Goal: Task Accomplishment & Management: Use online tool/utility

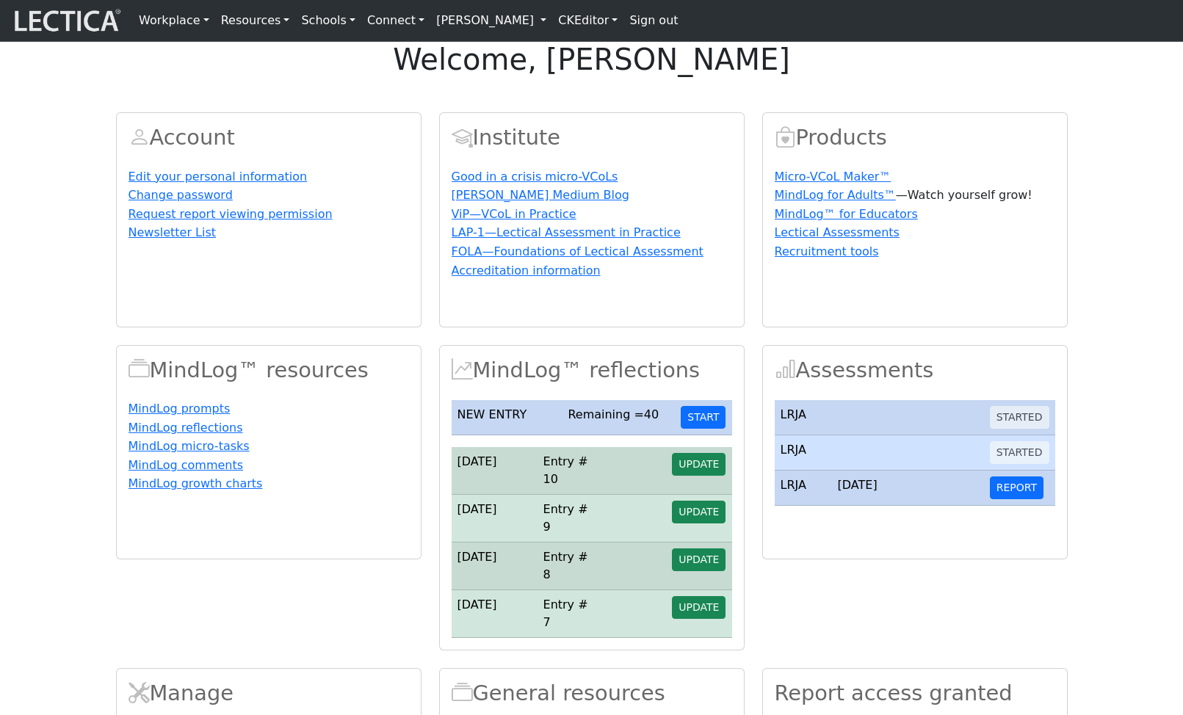
click at [541, 26] on link "[PERSON_NAME]" at bounding box center [491, 20] width 122 height 29
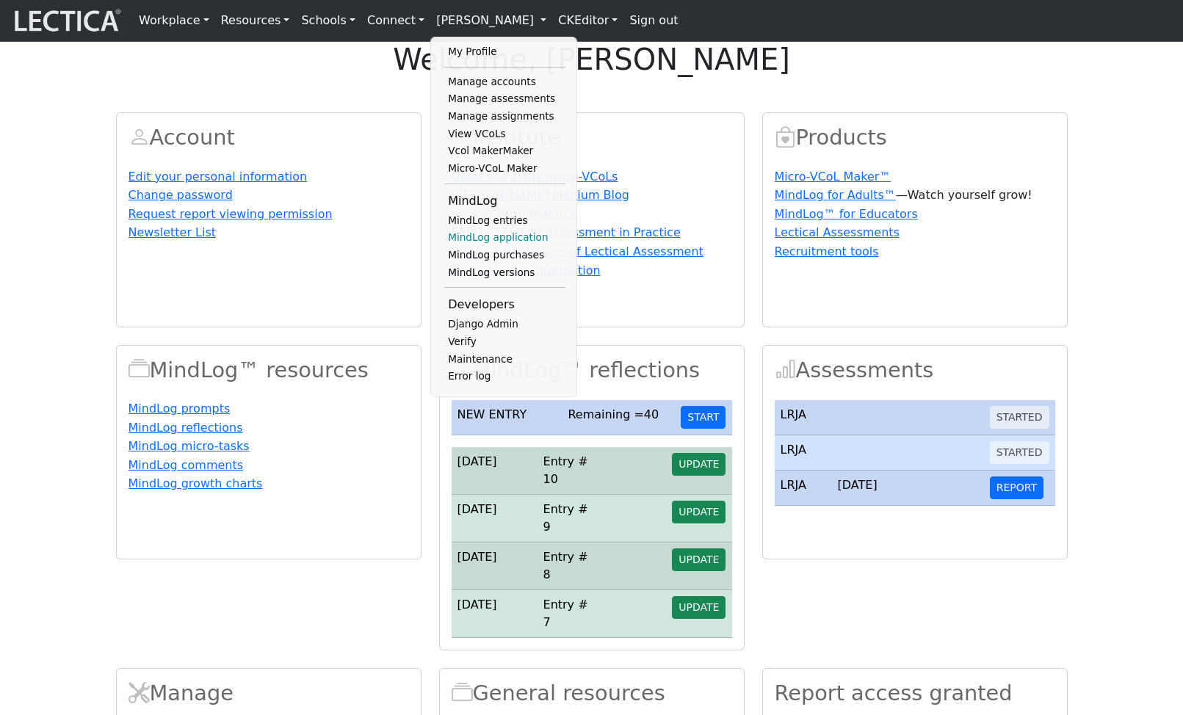
click at [495, 247] on link "MindLog application" at bounding box center [504, 238] width 121 height 18
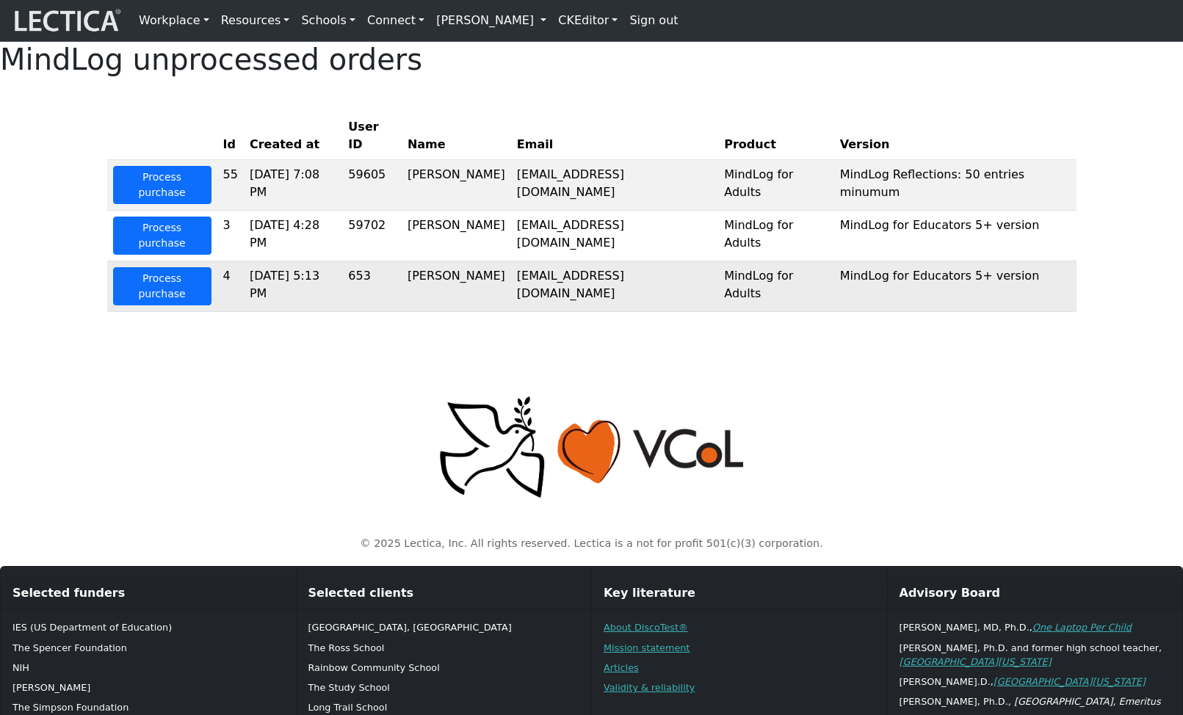
click at [460, 271] on td "Francis Marshall" at bounding box center [456, 286] width 109 height 51
drag, startPoint x: 446, startPoint y: 265, endPoint x: 612, endPoint y: 268, distance: 166.7
click at [612, 268] on tr "Process purchase 4 2025-10-03 5:13 PM 653 Francis Marshall 5thgrader@mindlog.ed…" at bounding box center [591, 286] width 969 height 51
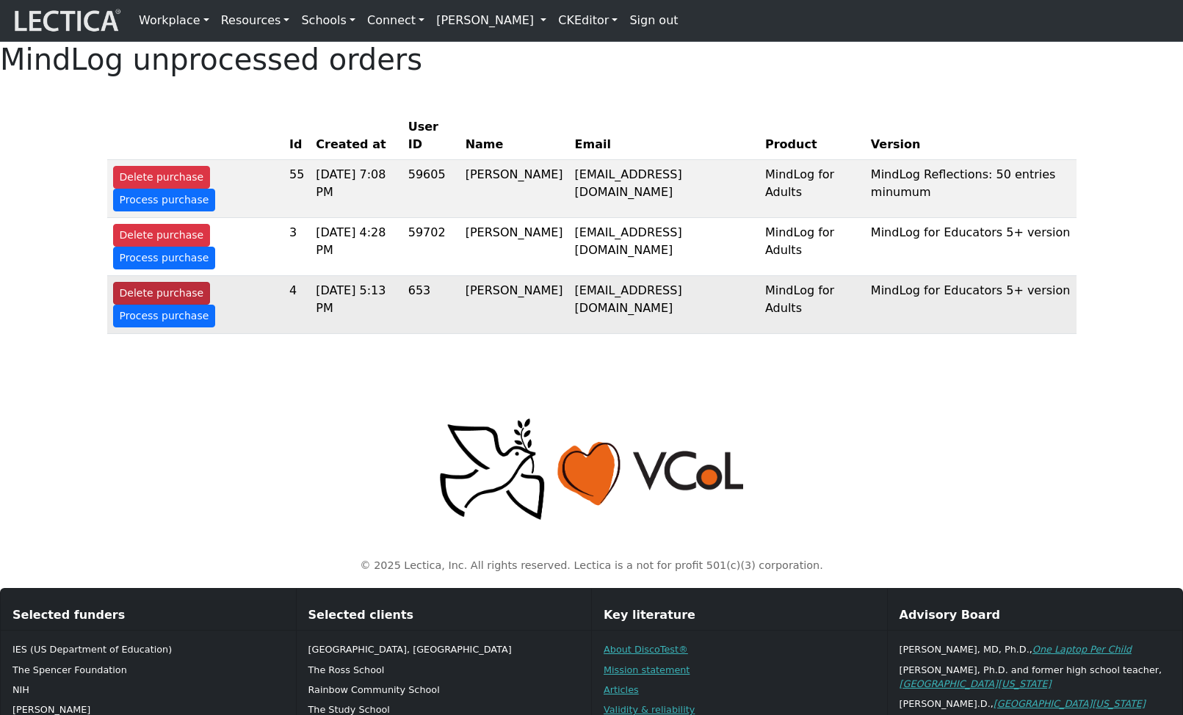
click at [142, 305] on button "Delete purchase" at bounding box center [162, 293] width 98 height 23
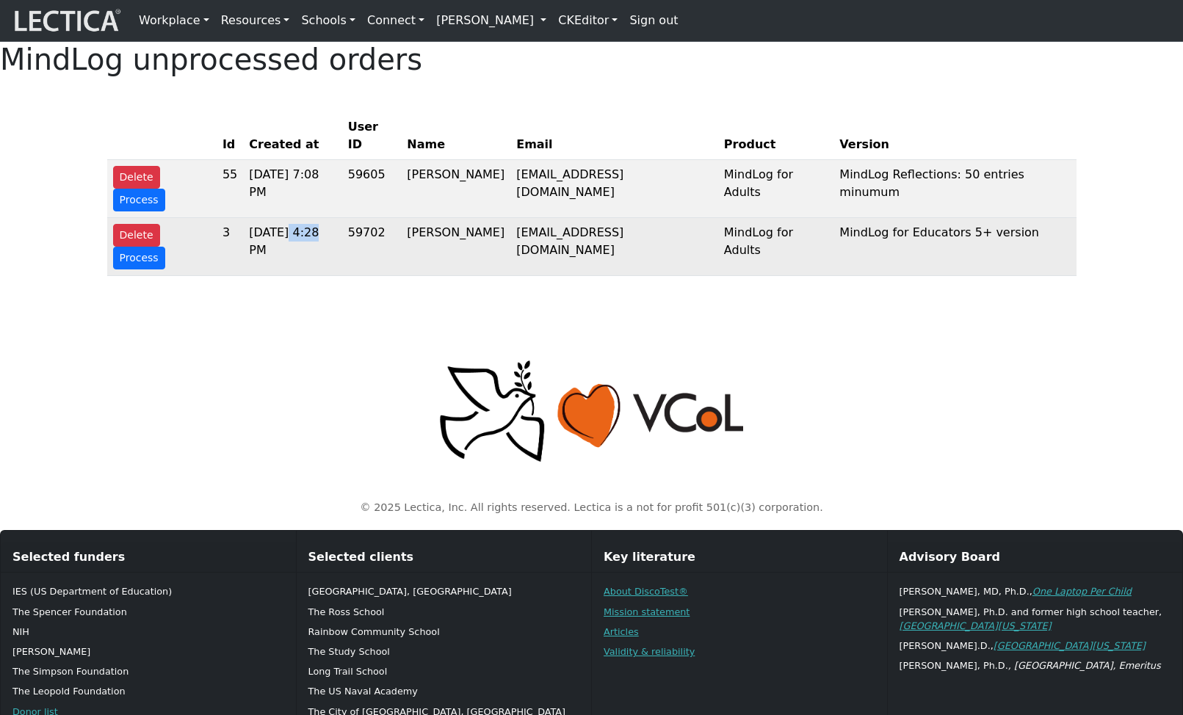
drag, startPoint x: 291, startPoint y: 228, endPoint x: 324, endPoint y: 228, distance: 33.8
click at [324, 228] on td "[DATE] 4:28 PM" at bounding box center [292, 247] width 99 height 58
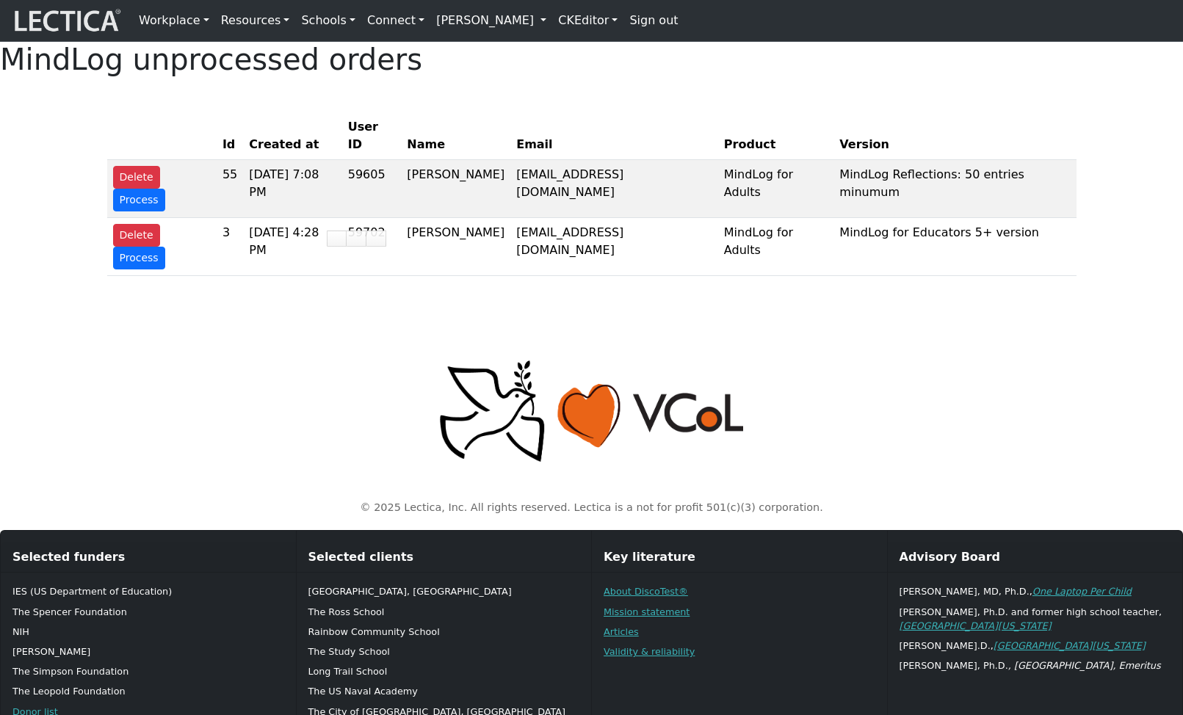
click at [280, 358] on p at bounding box center [591, 411] width 951 height 106
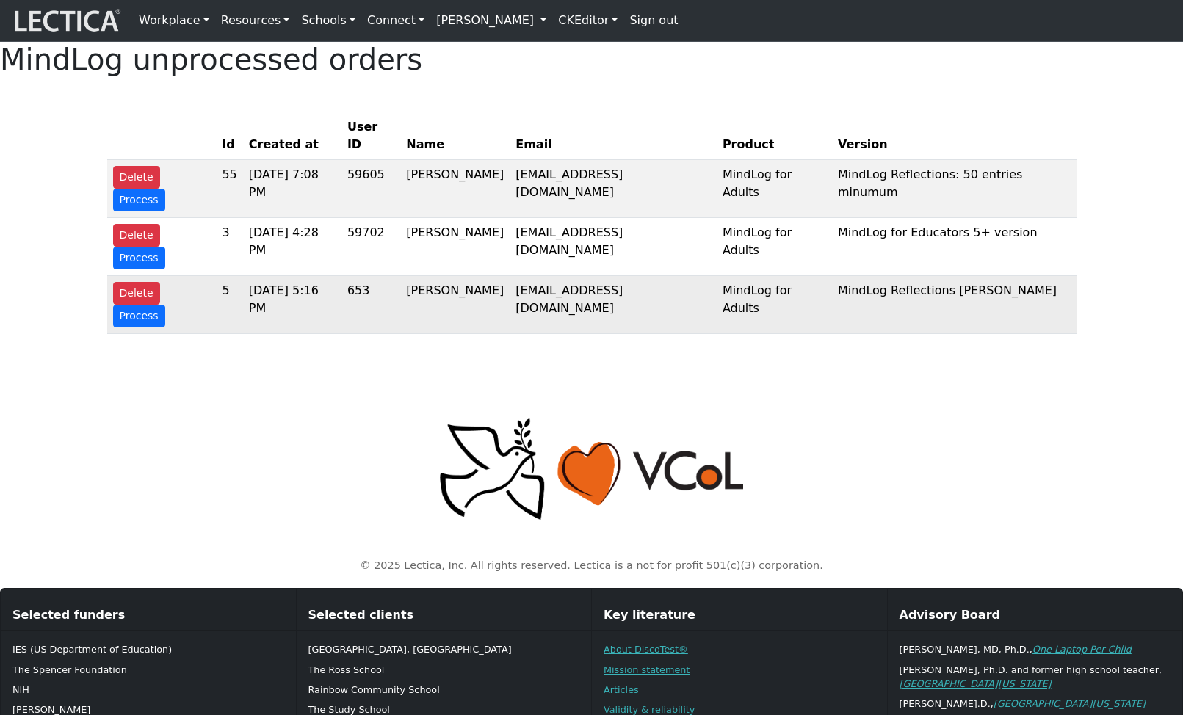
click at [454, 276] on td "[PERSON_NAME]" at bounding box center [454, 305] width 109 height 58
drag, startPoint x: 454, startPoint y: 269, endPoint x: 507, endPoint y: 269, distance: 52.1
click at [507, 276] on td "[PERSON_NAME]" at bounding box center [454, 305] width 109 height 58
click at [540, 26] on link "[PERSON_NAME]" at bounding box center [491, 20] width 122 height 29
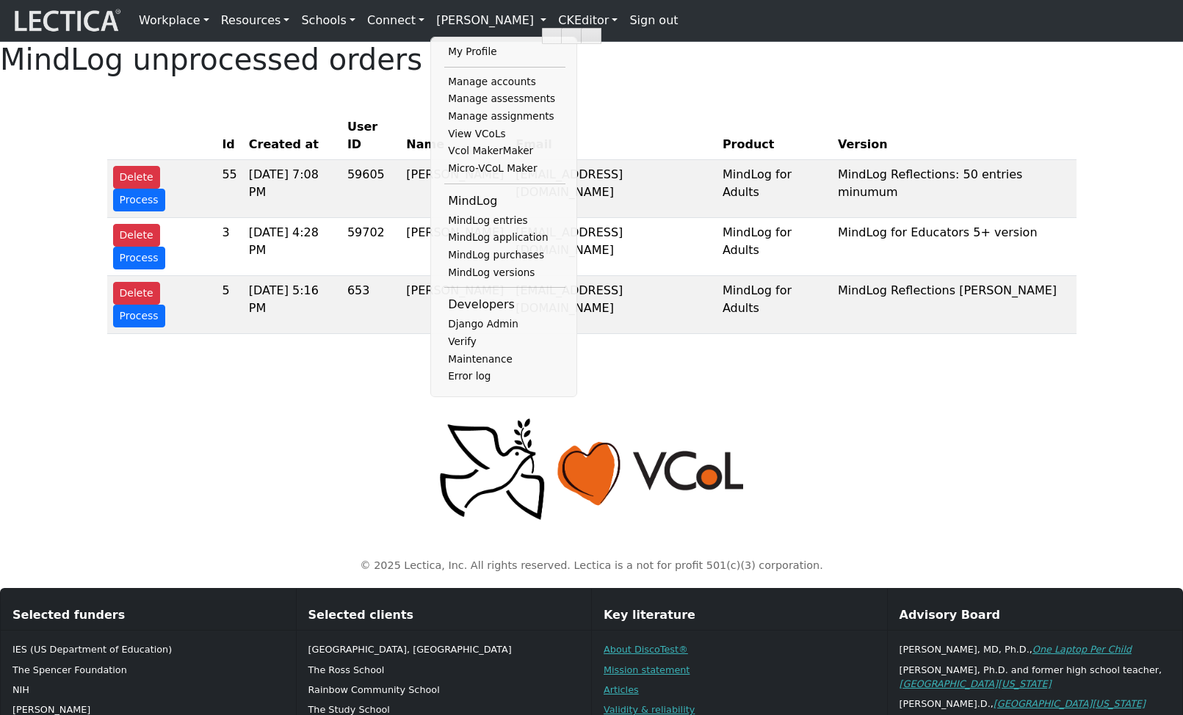
click at [622, 137] on div "MindLog unprocessed orders Id Created at User ID Name Email Product Version Del…" at bounding box center [591, 194] width 1183 height 304
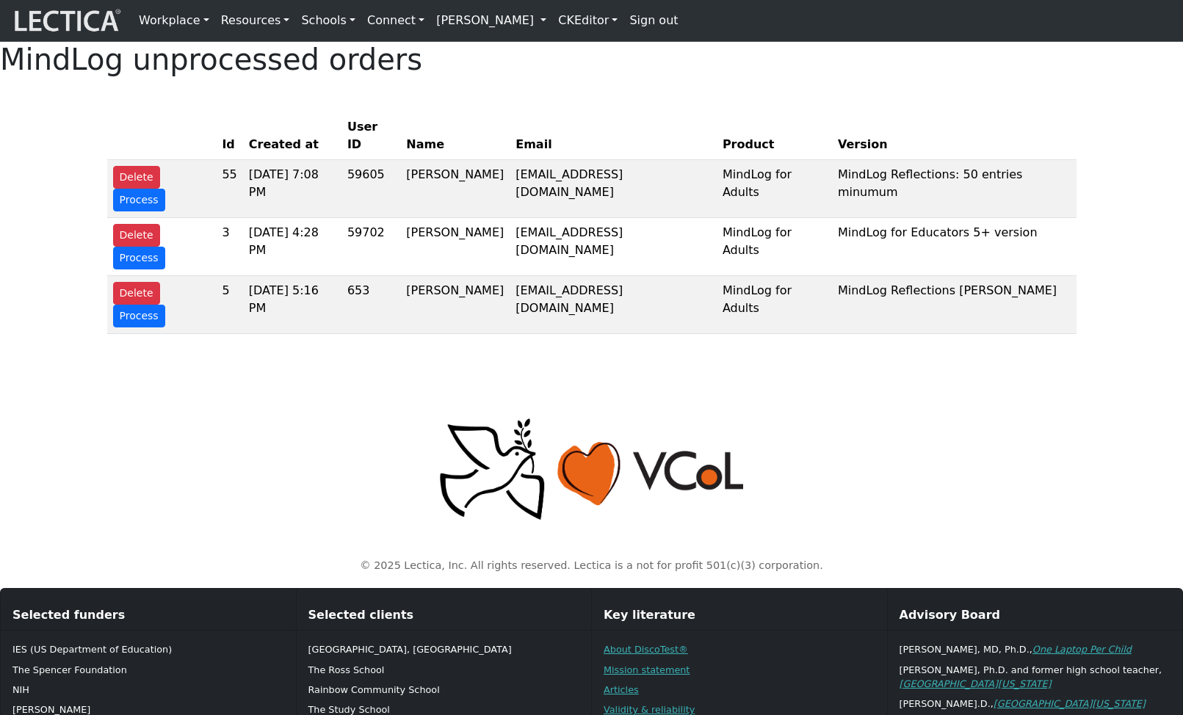
click at [540, 28] on link "[PERSON_NAME]" at bounding box center [491, 20] width 122 height 29
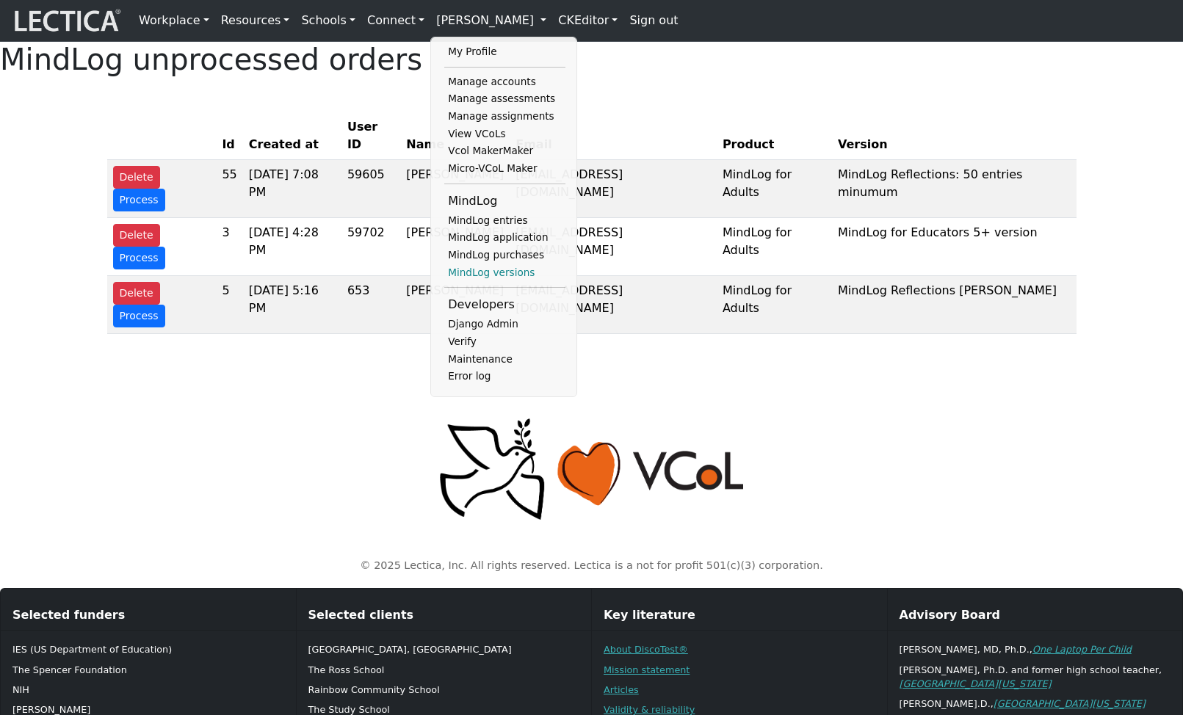
click at [478, 282] on link "MindLog versions" at bounding box center [504, 273] width 121 height 18
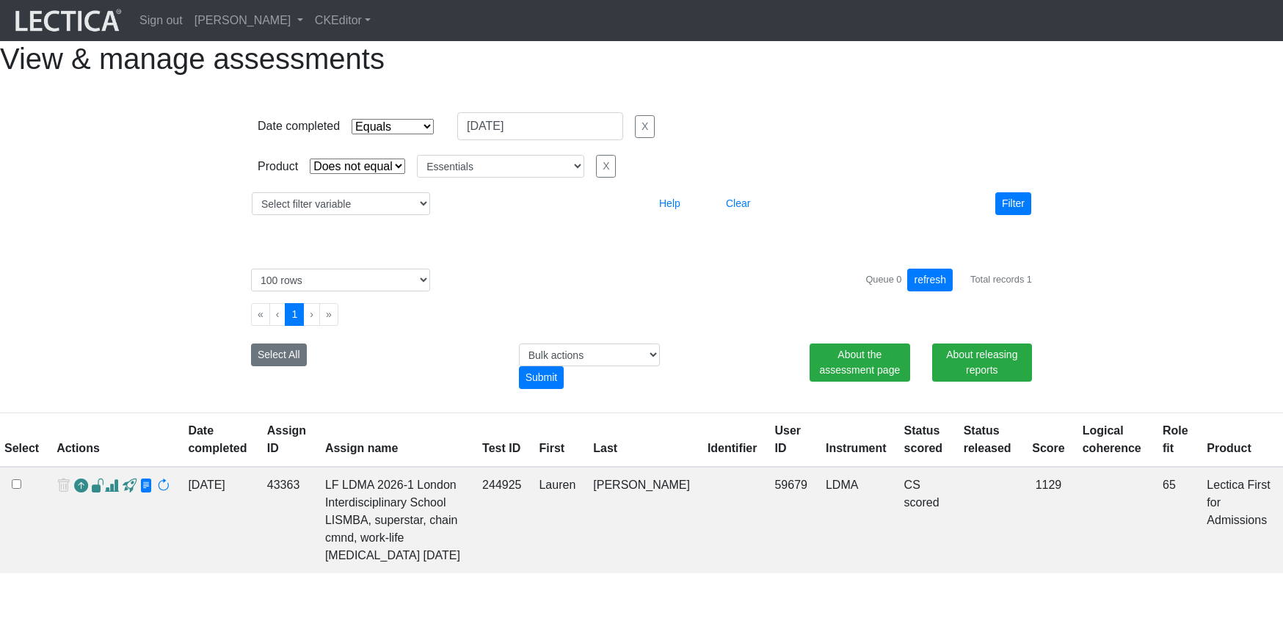
select select "contains"
select select "not_iexact"
select select "Essentials"
select select "100"
